Goal: Task Accomplishment & Management: Use online tool/utility

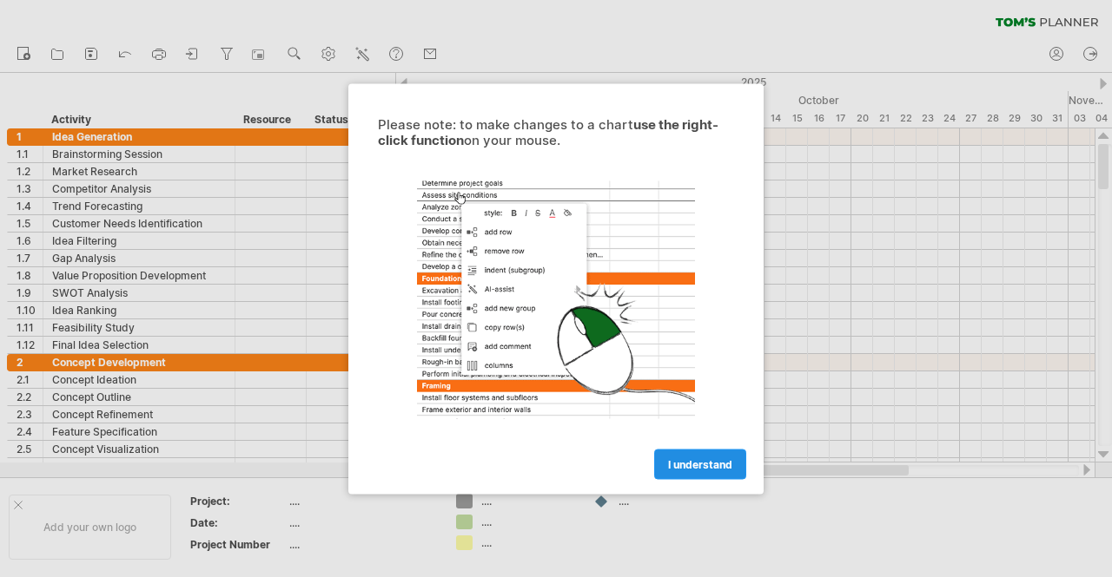
click at [717, 470] on link "I understand" at bounding box center [700, 464] width 92 height 30
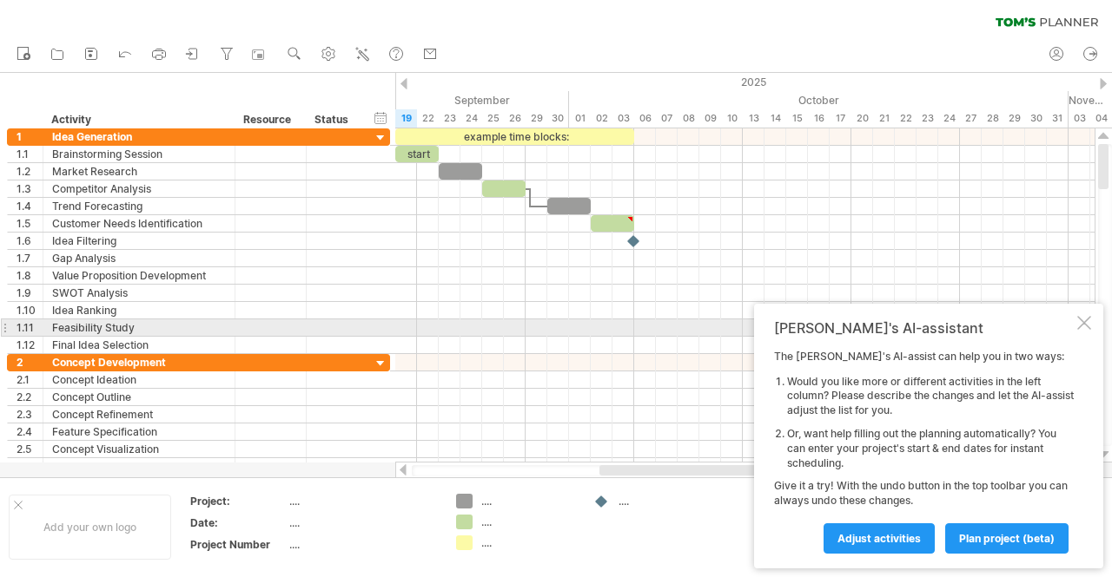
click at [1077, 321] on div at bounding box center [1084, 323] width 14 height 14
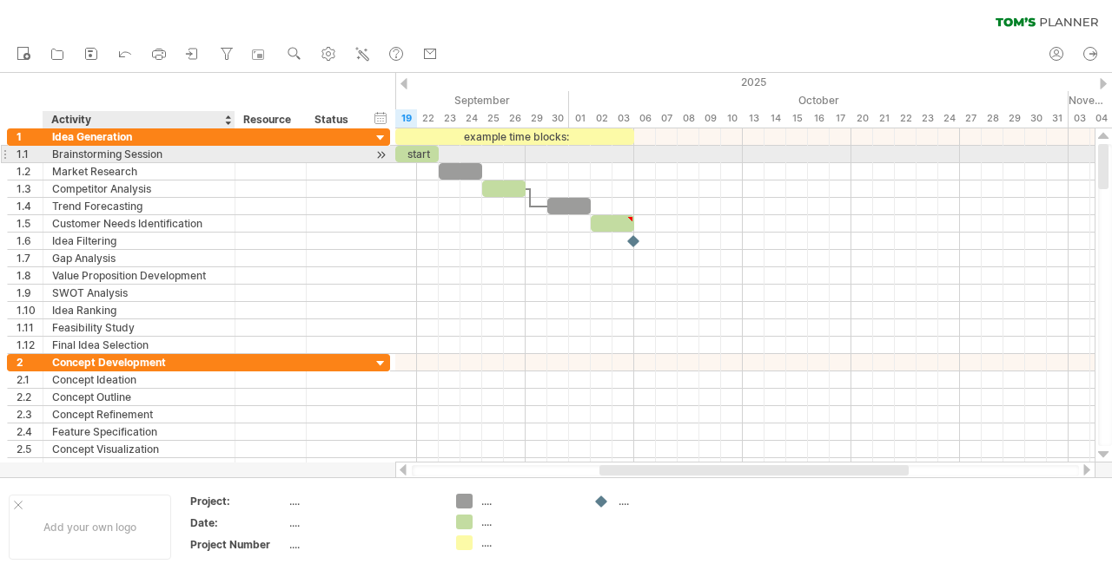
click at [163, 156] on div "Brainstorming Session" at bounding box center [139, 154] width 174 height 16
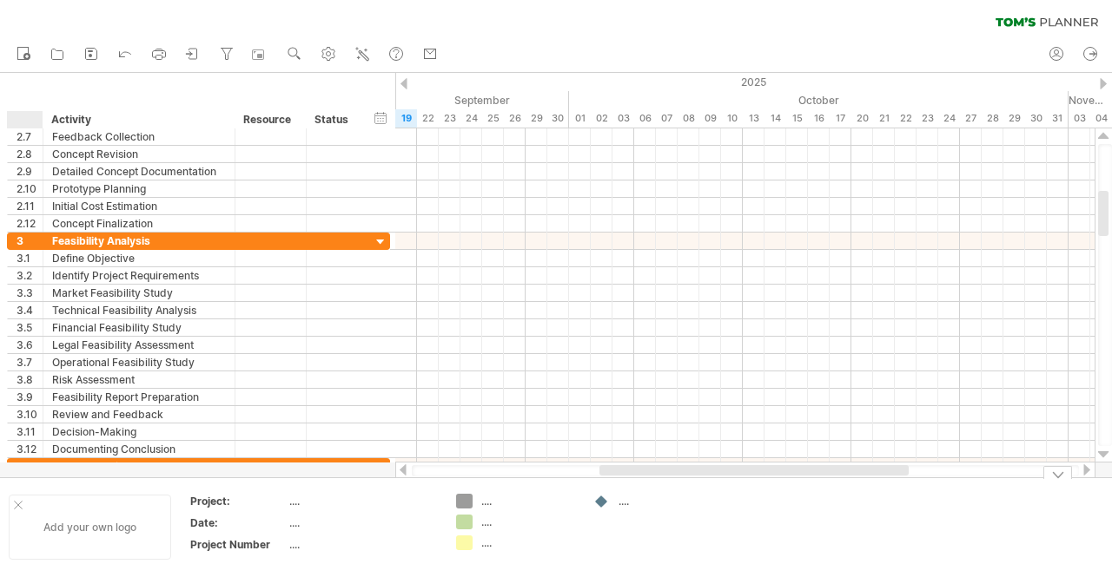
click at [22, 504] on div at bounding box center [18, 505] width 9 height 9
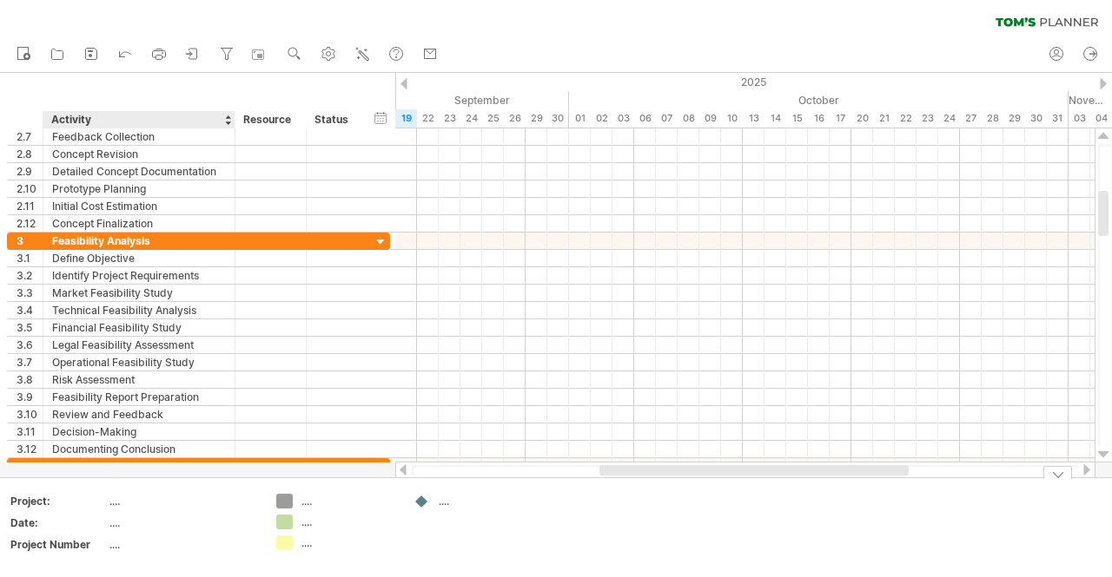
click at [129, 510] on td "...." at bounding box center [183, 504] width 148 height 20
type input "*"
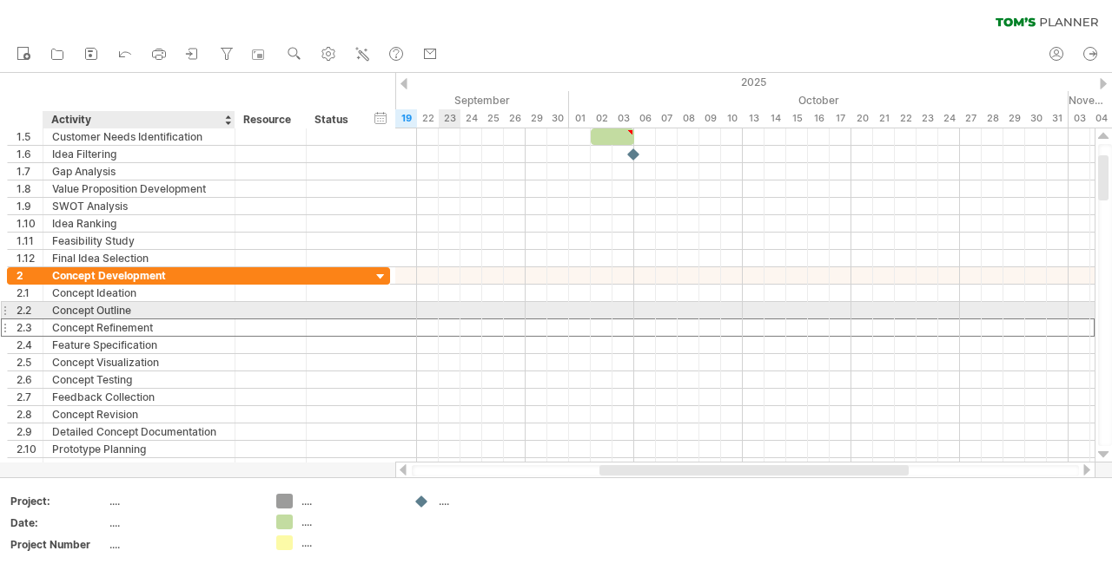
click at [120, 320] on div "Concept Refinement" at bounding box center [139, 328] width 174 height 16
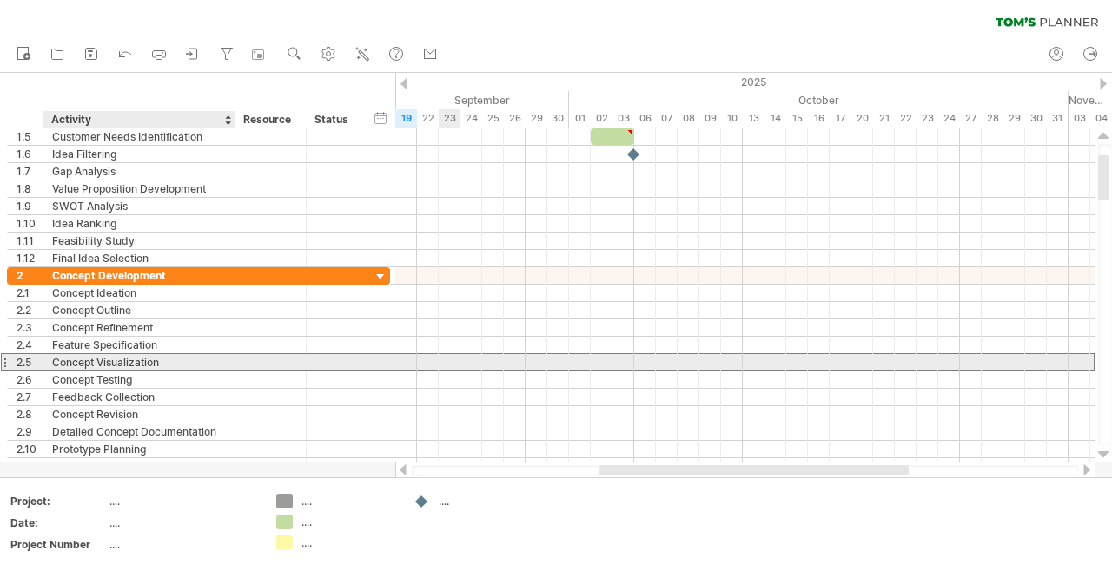
click at [216, 362] on div "Concept Visualization" at bounding box center [139, 362] width 174 height 16
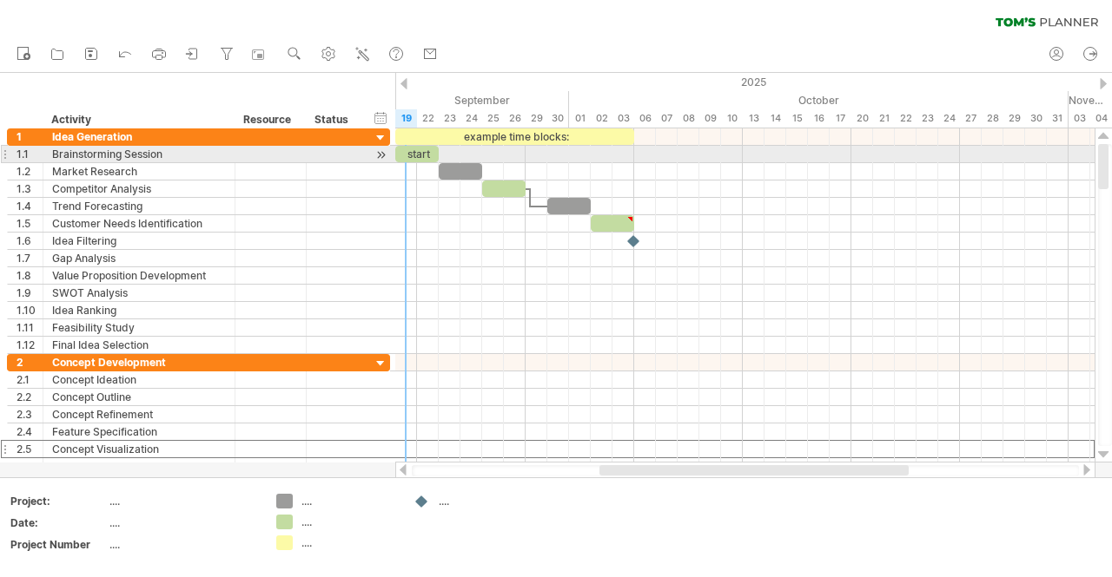
click at [412, 152] on div "start" at bounding box center [416, 154] width 43 height 16
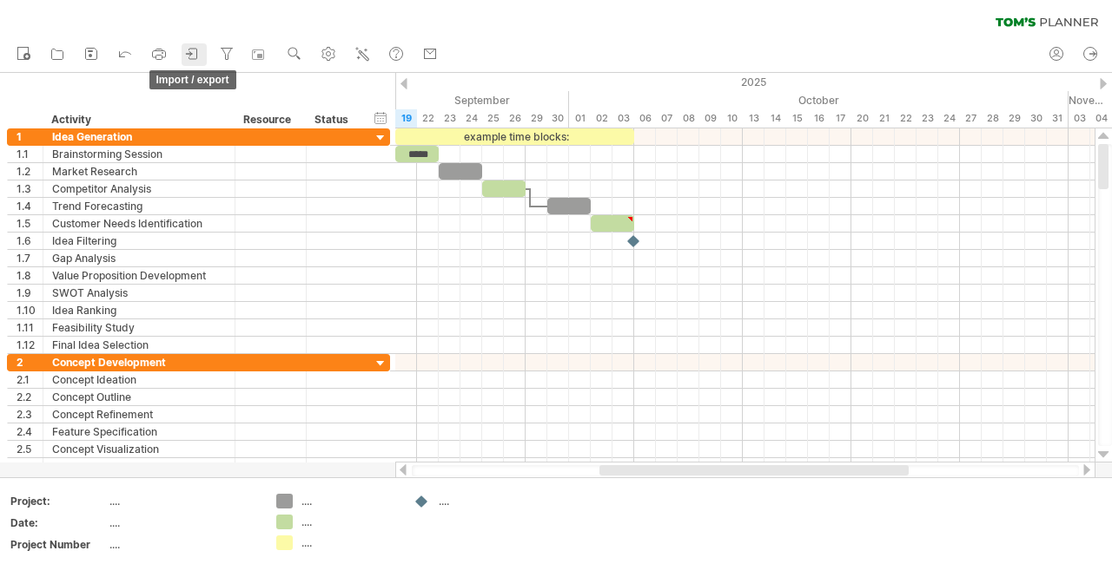
click at [191, 58] on icon at bounding box center [193, 54] width 8 height 10
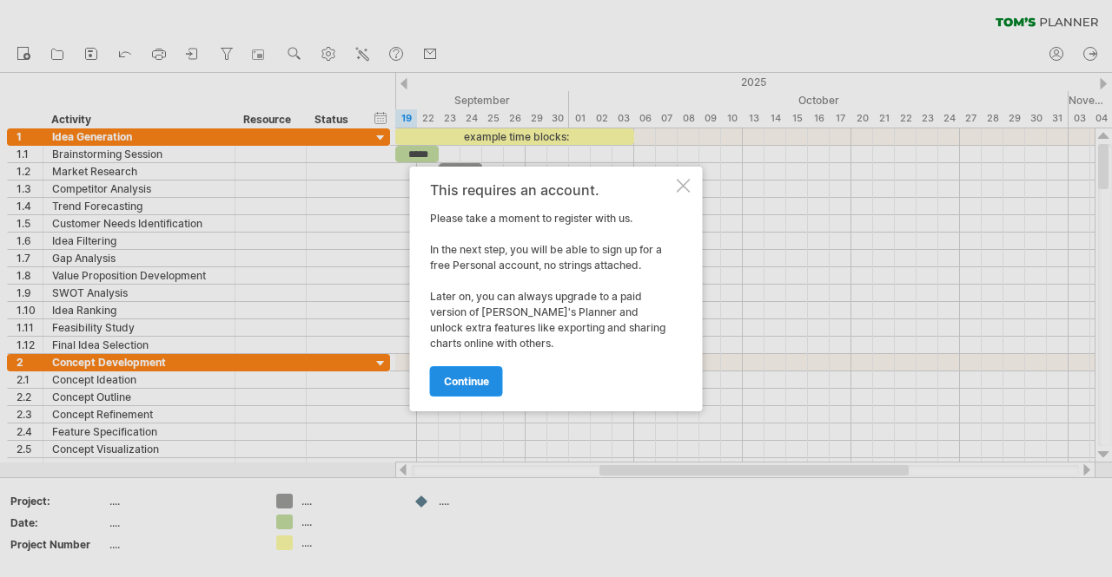
click at [479, 383] on span "continue" at bounding box center [466, 381] width 45 height 13
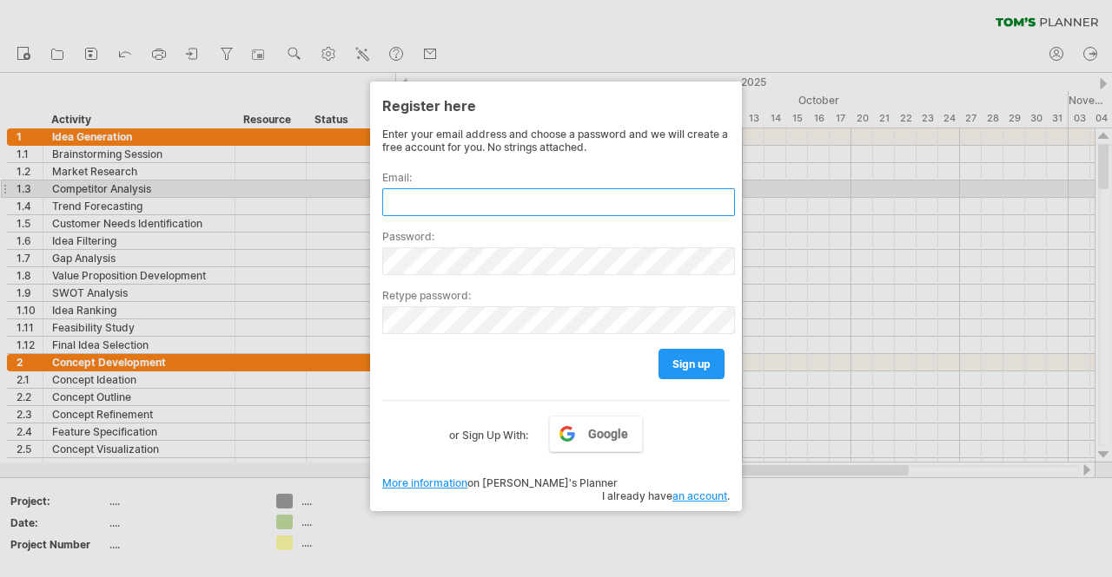
click at [438, 195] on input "text" at bounding box center [558, 202] width 353 height 28
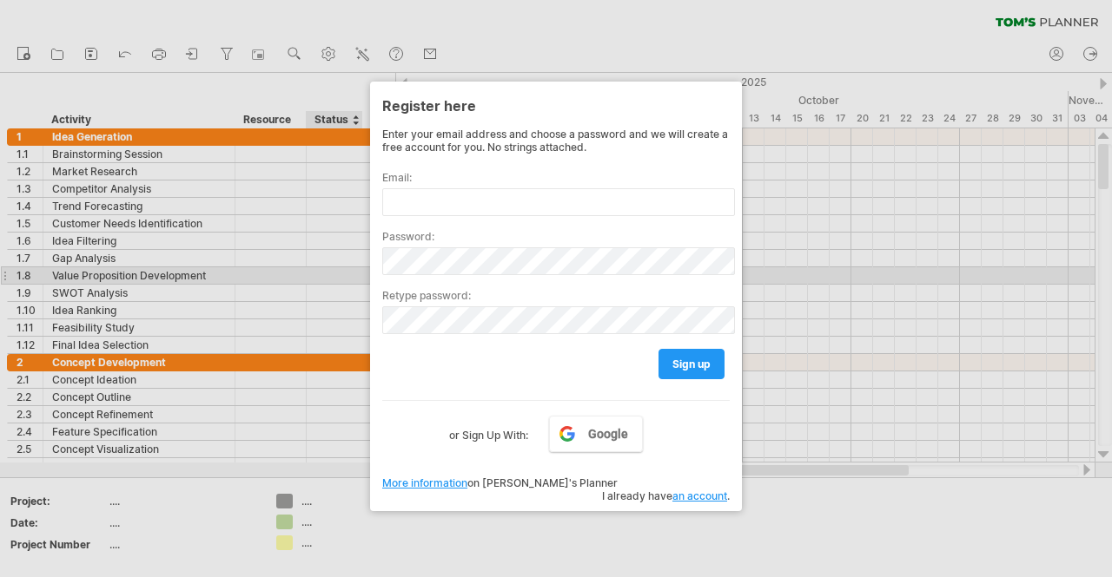
click at [330, 271] on div at bounding box center [556, 288] width 1112 height 577
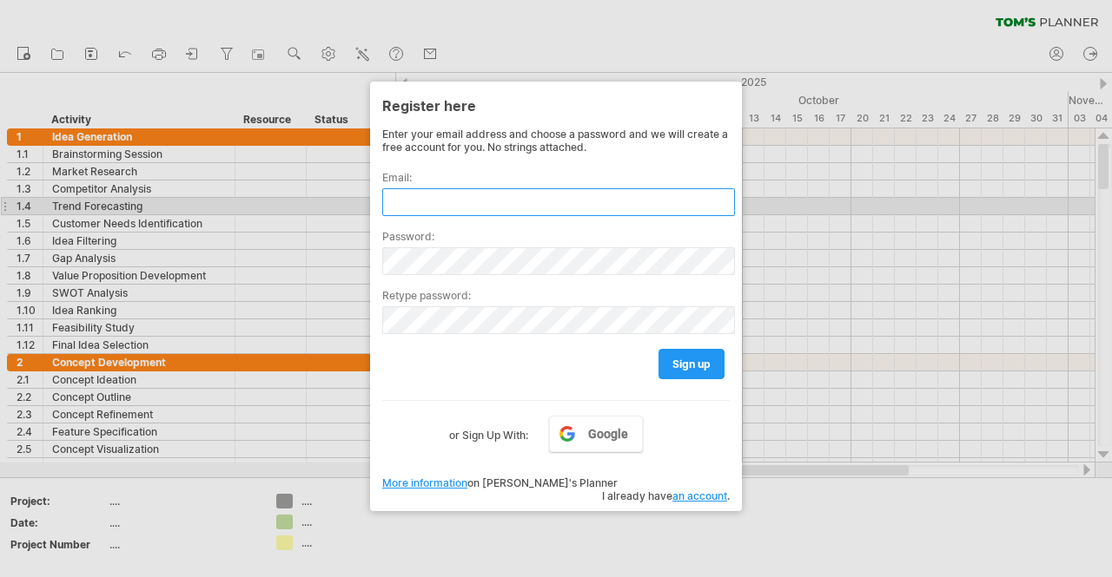
click at [415, 203] on input "text" at bounding box center [558, 202] width 353 height 28
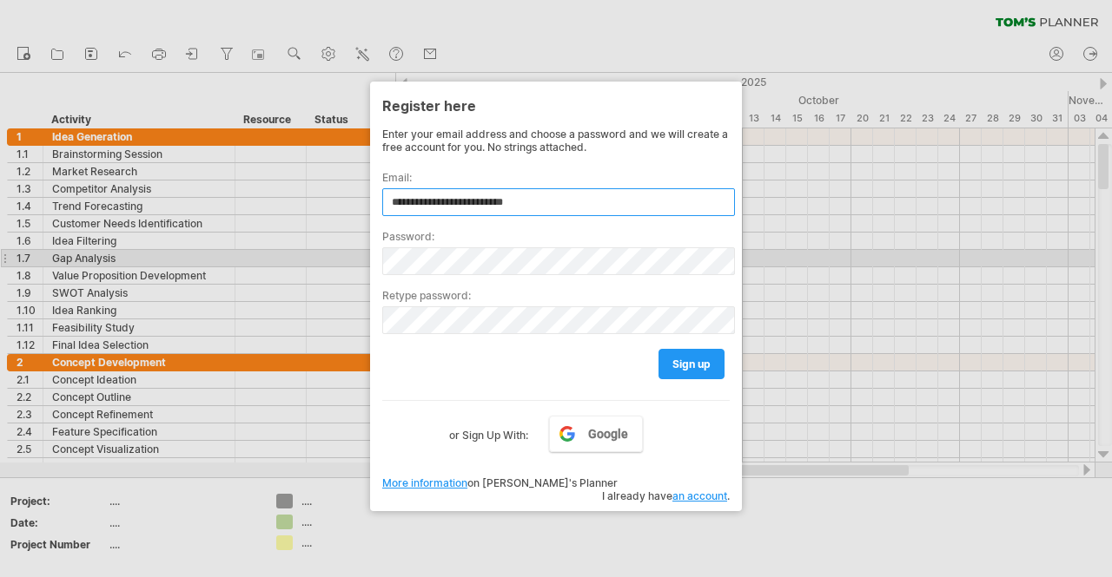
type input "**********"
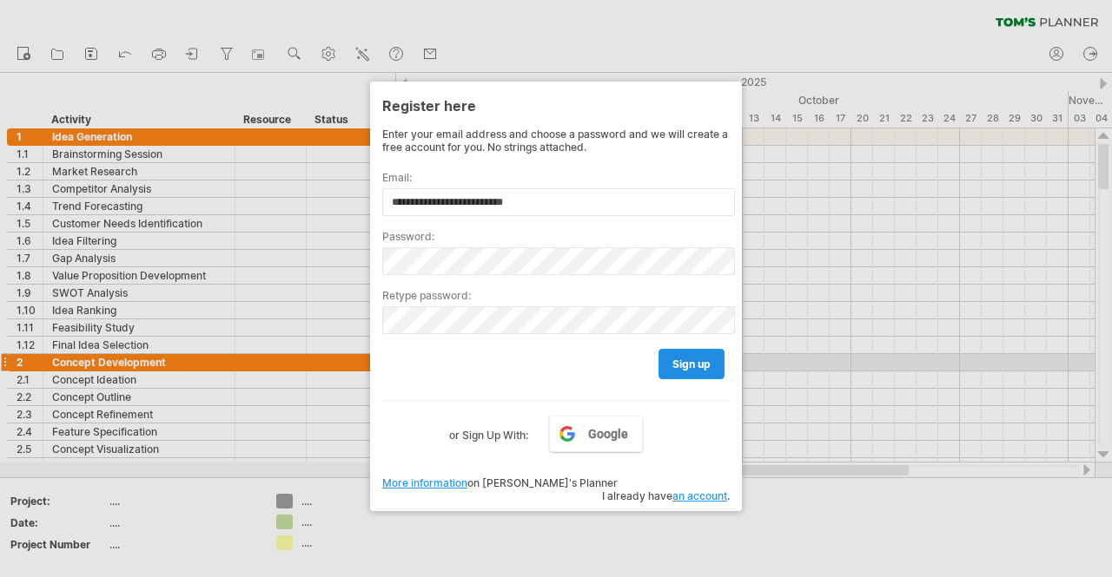
click at [702, 358] on span "sign up" at bounding box center [691, 364] width 38 height 13
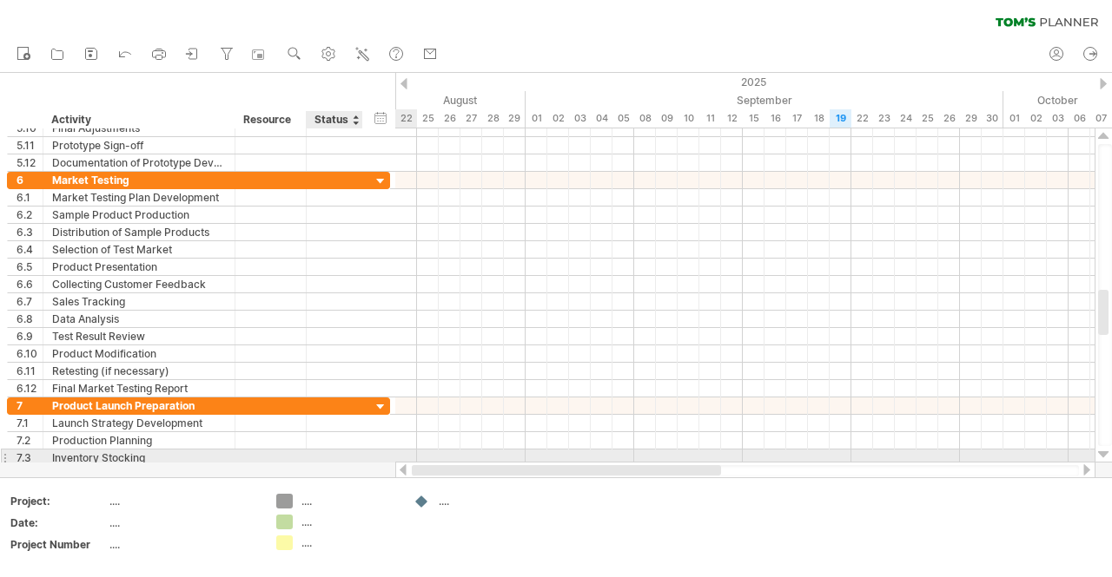
drag, startPoint x: 623, startPoint y: 466, endPoint x: 320, endPoint y: 454, distance: 304.2
click at [320, 454] on div "Trying to reach [DOMAIN_NAME] Connected again... 0% clear filter new 1" at bounding box center [556, 288] width 1112 height 577
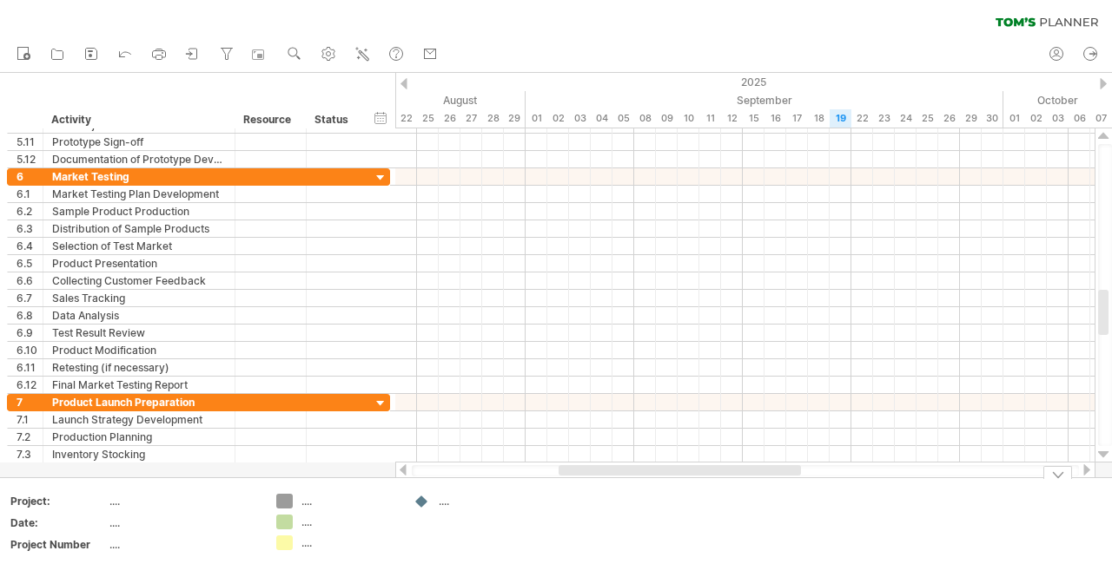
click at [201, 53] on icon at bounding box center [192, 53] width 17 height 17
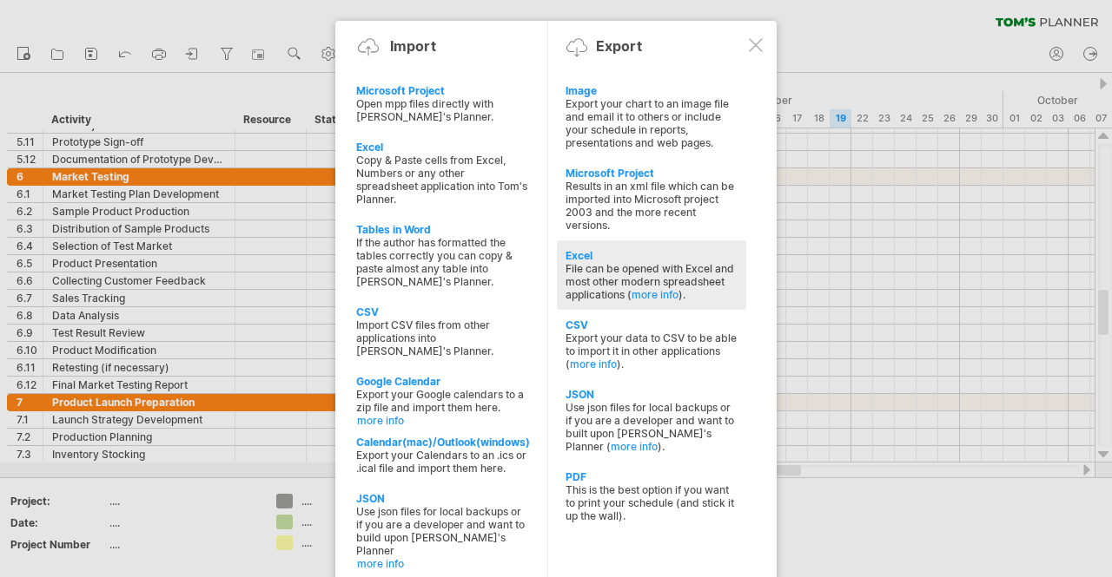
click at [624, 262] on div "File can be opened with Excel and most other modern spreadsheet applications ( …" at bounding box center [651, 281] width 172 height 39
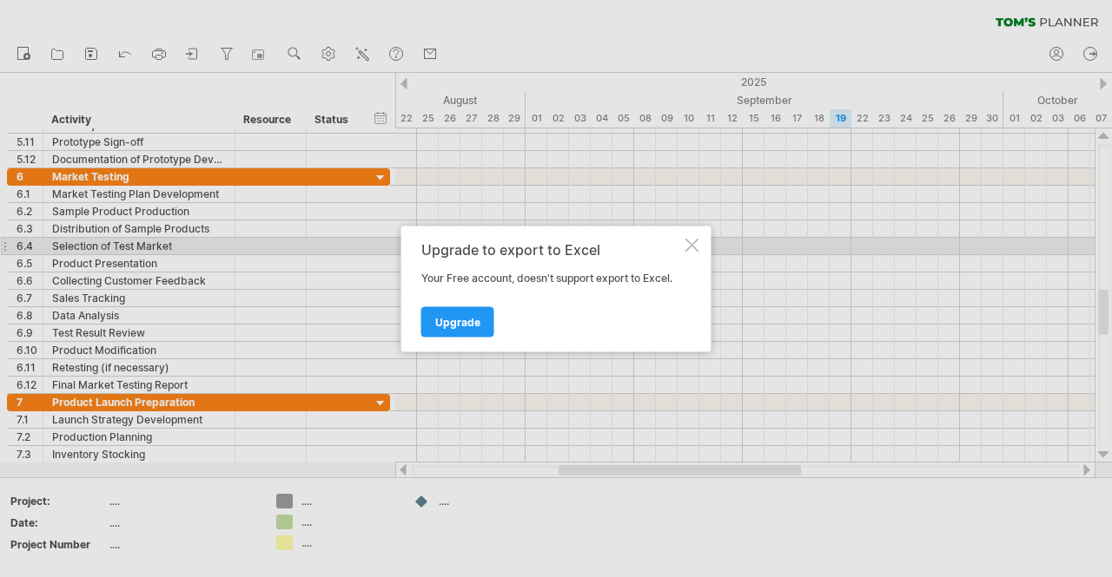
click at [701, 239] on div "Upgrade to export to Excel Your Free account, doesn't support export to Excel. …" at bounding box center [556, 289] width 310 height 126
click at [688, 246] on div at bounding box center [692, 245] width 14 height 14
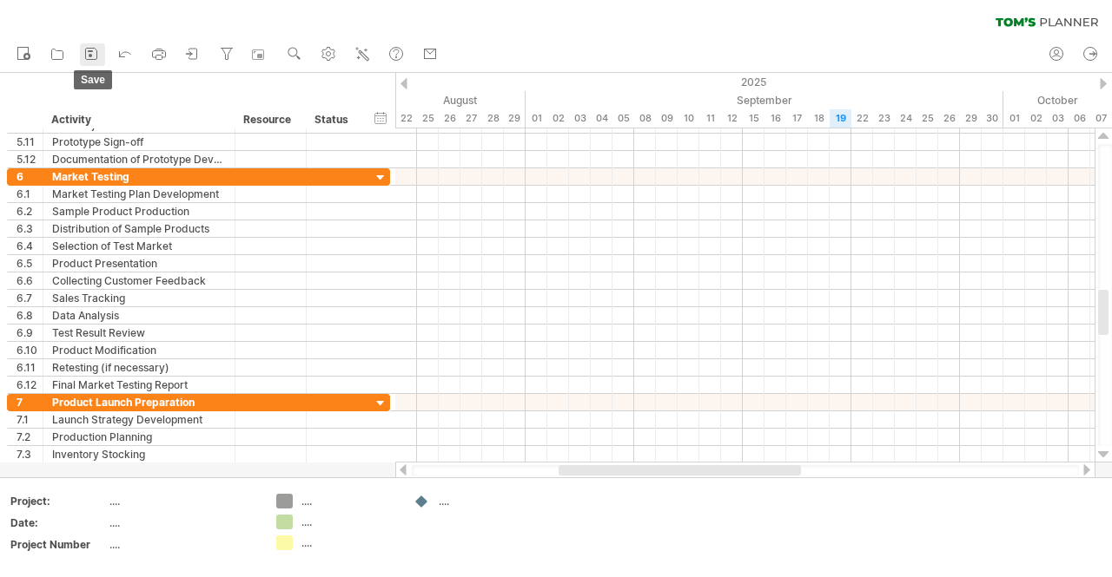
click at [89, 51] on rect at bounding box center [90, 51] width 5 height 2
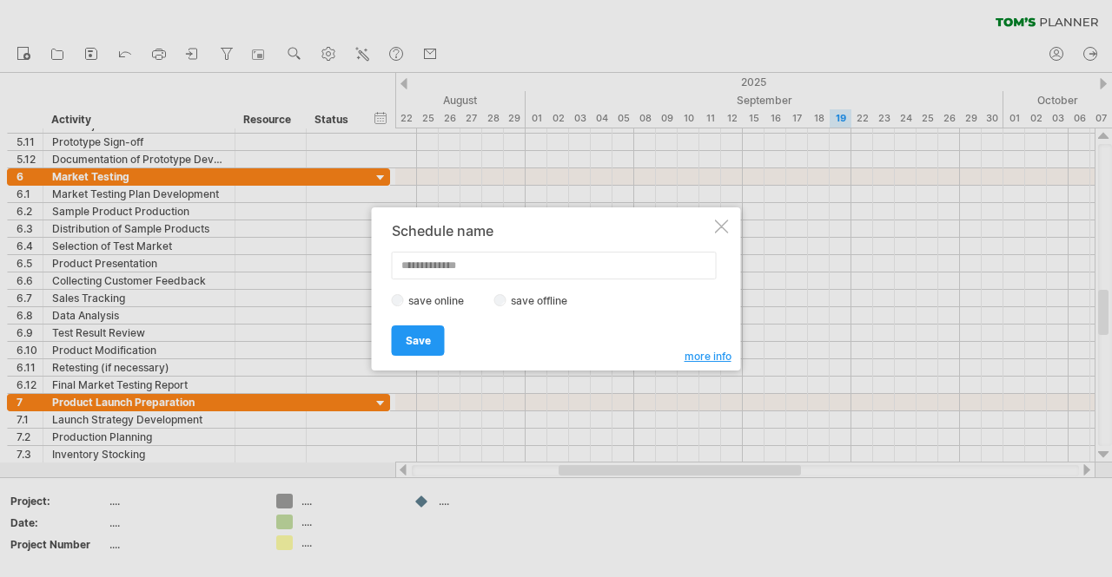
click at [510, 300] on label "save offline" at bounding box center [544, 300] width 76 height 13
click at [457, 267] on input "text" at bounding box center [554, 266] width 325 height 28
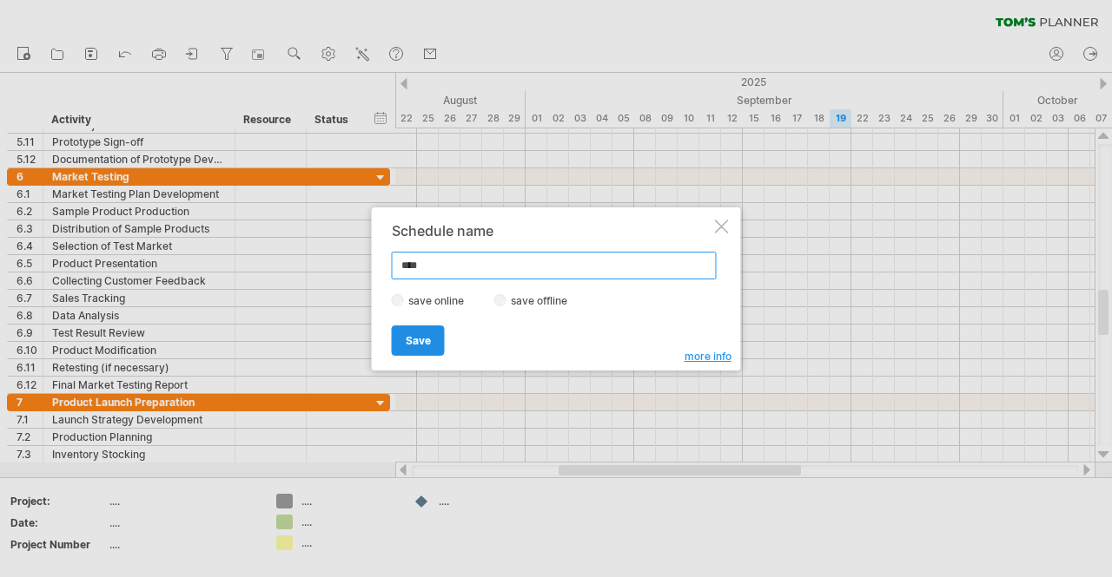
type input "****"
click at [418, 339] on span "Save" at bounding box center [418, 340] width 25 height 13
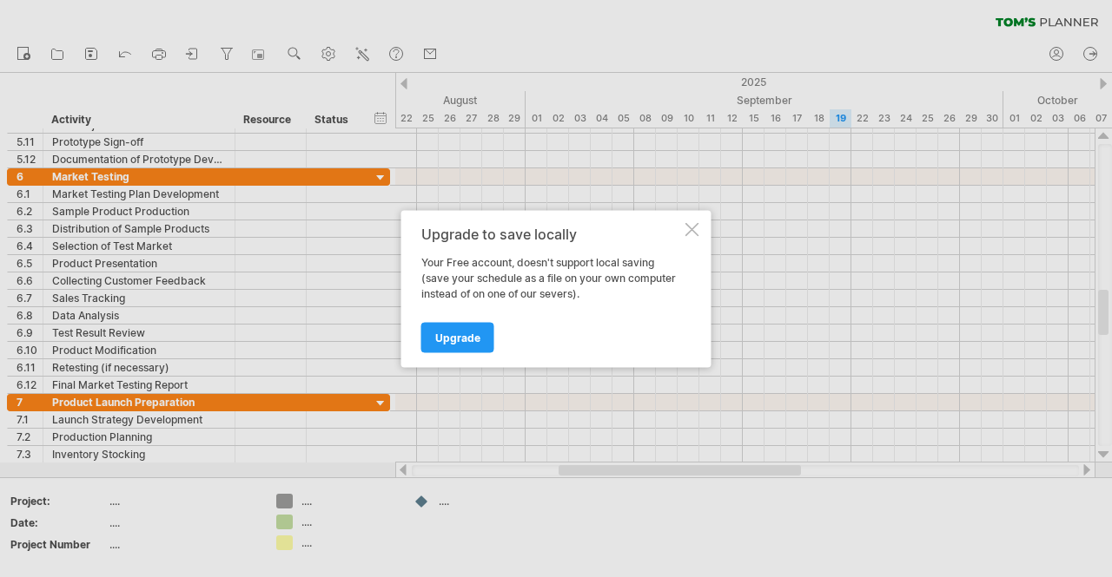
click at [689, 221] on div "Upgrade to save locally Your Free account, doesn't support local saving (save y…" at bounding box center [556, 288] width 310 height 157
click at [689, 223] on div at bounding box center [692, 229] width 14 height 14
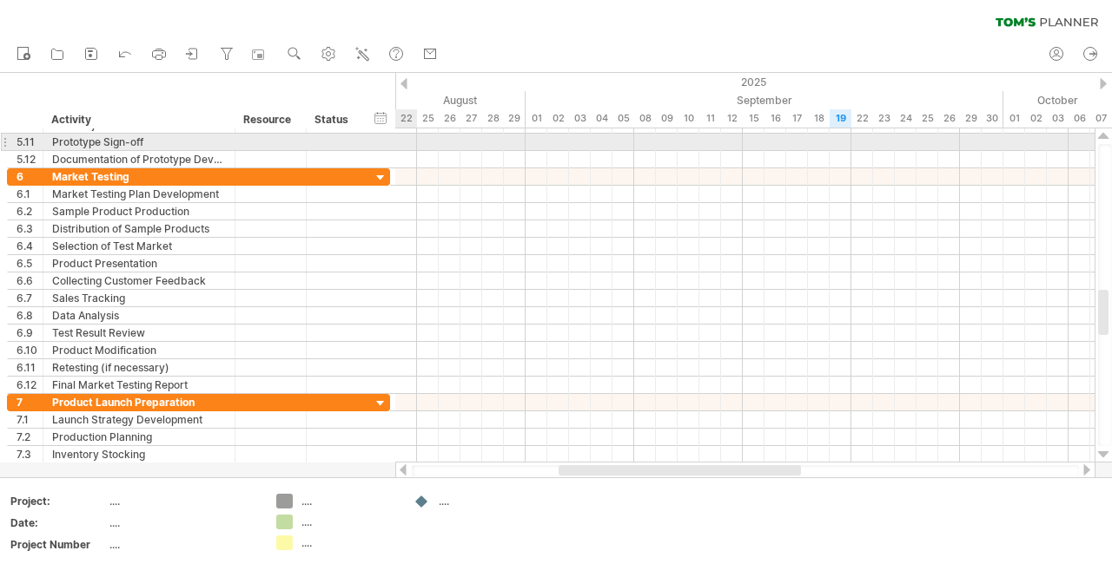
click at [422, 143] on div at bounding box center [744, 142] width 699 height 17
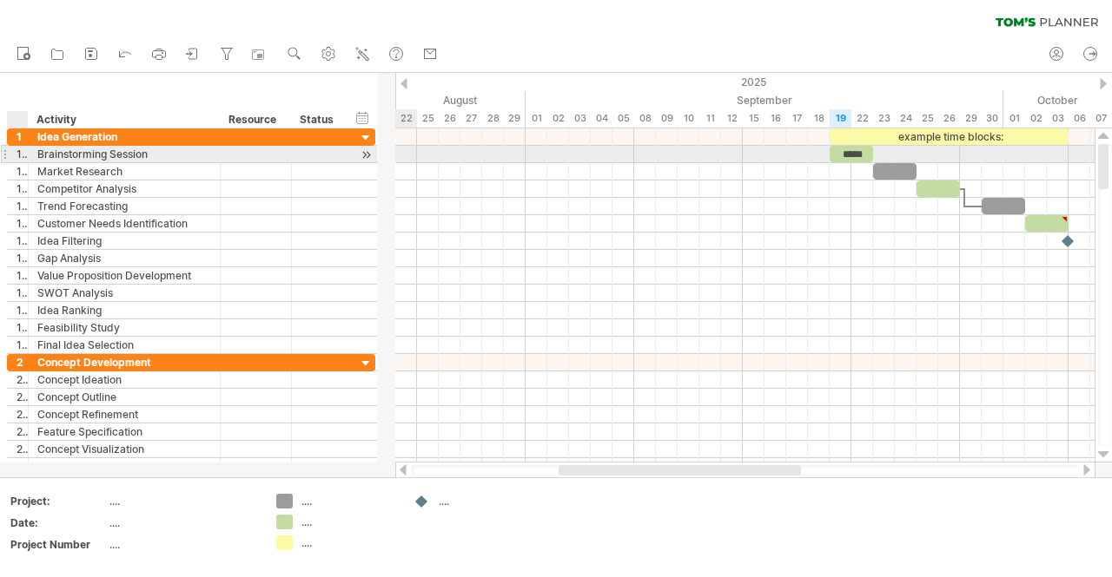
drag, startPoint x: 39, startPoint y: 152, endPoint x: 24, endPoint y: 155, distance: 15.2
click at [24, 155] on div at bounding box center [26, 154] width 9 height 17
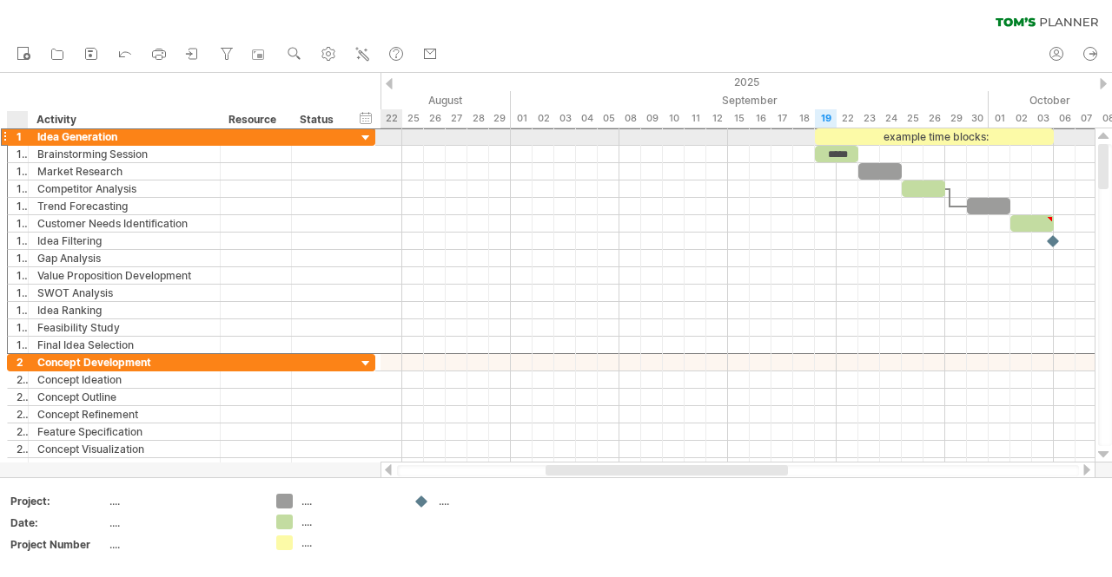
click at [29, 142] on div "**********" at bounding box center [125, 137] width 192 height 16
